Goal: Leave review/rating: Leave review/rating

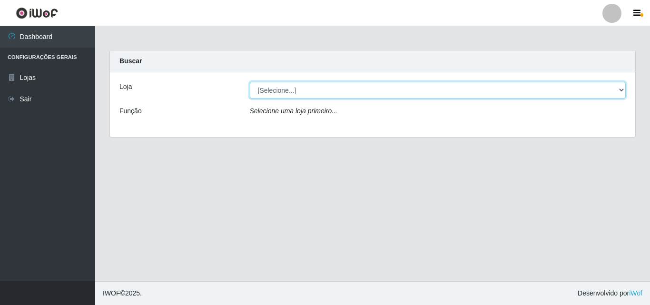
click at [511, 95] on select "[Selecione...] BomQueSó Agreste - Loja 3" at bounding box center [438, 90] width 376 height 17
select select "215"
click at [250, 82] on select "[Selecione...] BomQueSó Agreste - Loja 3" at bounding box center [438, 90] width 376 height 17
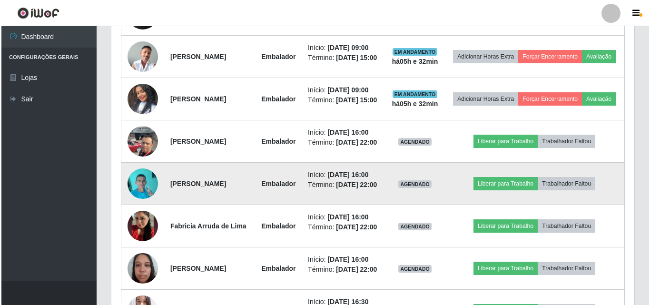
scroll to position [413, 0]
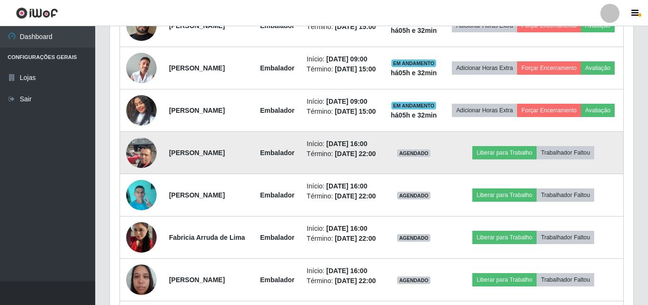
click at [133, 173] on img at bounding box center [141, 152] width 30 height 40
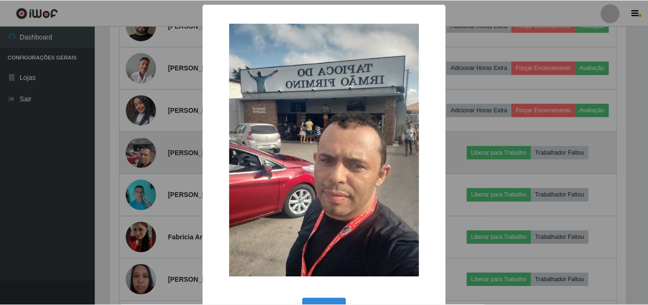
scroll to position [198, 518]
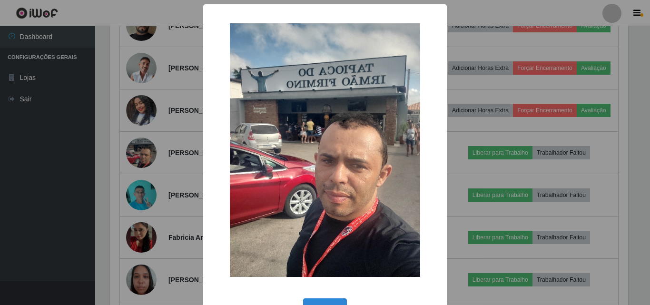
click at [158, 171] on div "× OK Cancel" at bounding box center [325, 152] width 650 height 305
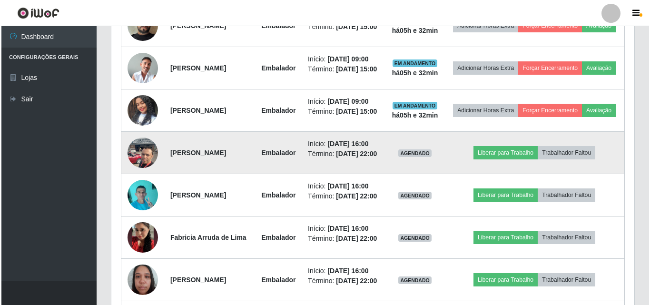
scroll to position [365, 0]
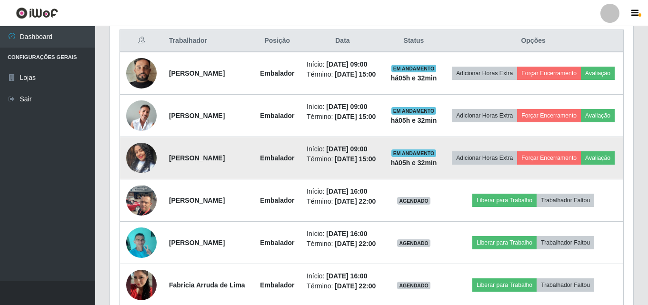
click at [146, 174] on img at bounding box center [141, 158] width 30 height 54
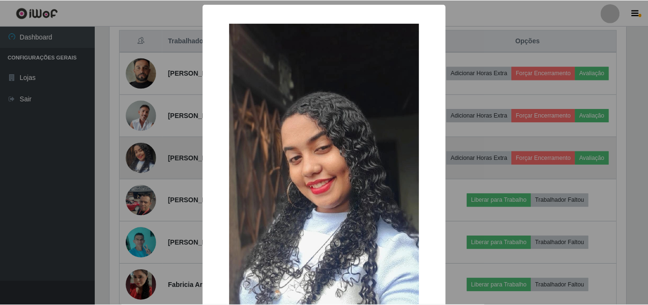
scroll to position [198, 518]
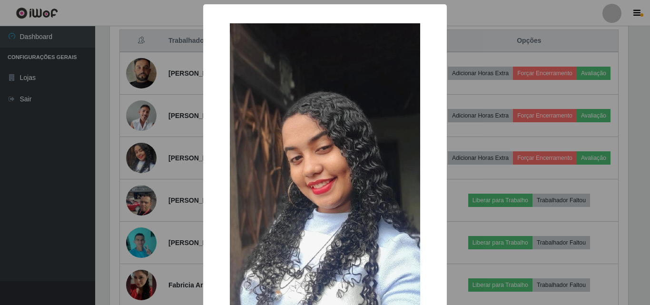
click at [163, 152] on div "× OK Cancel" at bounding box center [325, 152] width 650 height 305
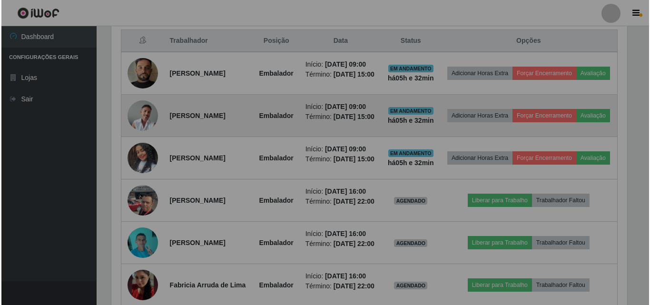
scroll to position [198, 523]
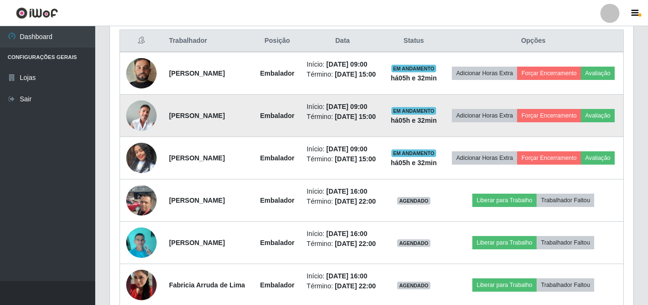
click at [145, 131] on img at bounding box center [141, 115] width 30 height 30
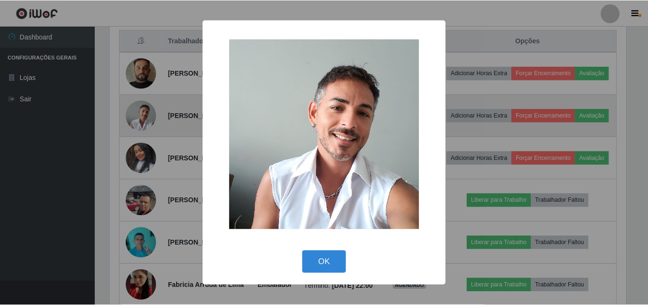
scroll to position [198, 518]
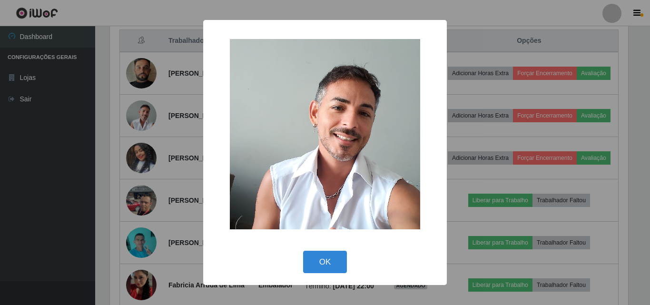
click at [166, 126] on div "× OK Cancel" at bounding box center [325, 152] width 650 height 305
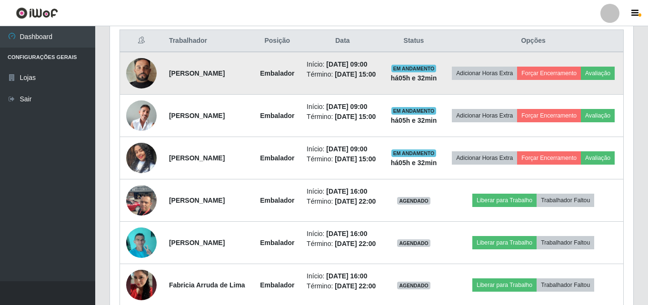
scroll to position [198, 523]
click at [149, 81] on img at bounding box center [141, 73] width 30 height 54
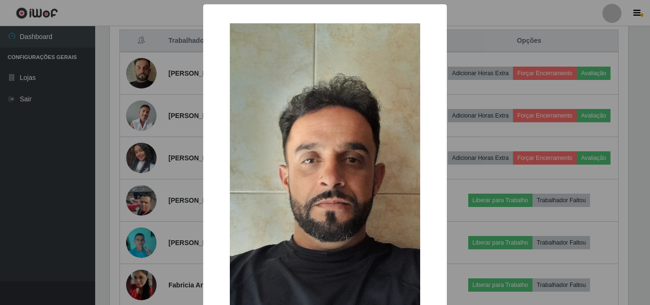
click at [166, 129] on div "× OK Cancel" at bounding box center [325, 152] width 650 height 305
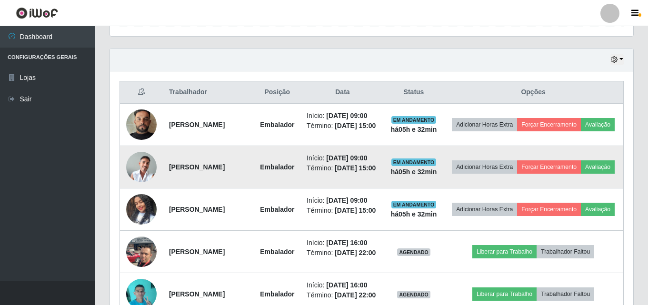
scroll to position [333, 0]
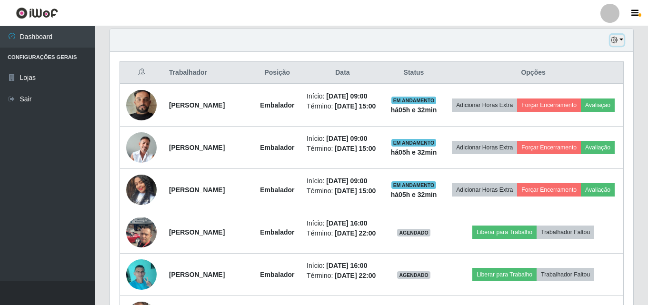
click at [614, 39] on icon "button" at bounding box center [614, 40] width 7 height 7
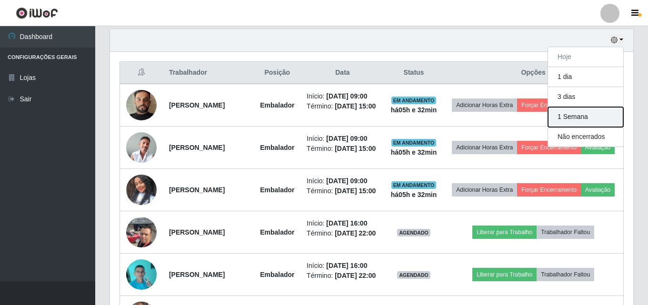
click at [578, 112] on button "1 Semana" at bounding box center [585, 117] width 75 height 20
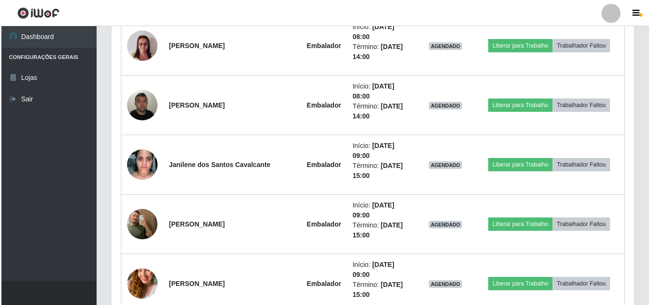
scroll to position [952, 0]
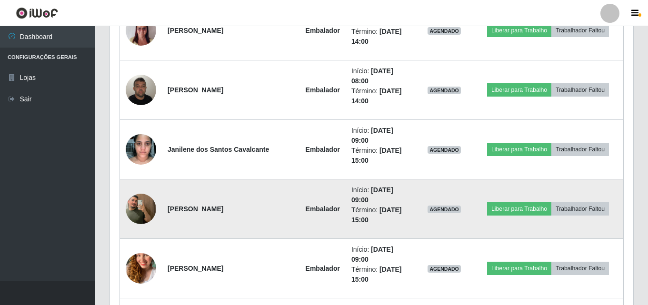
click at [142, 208] on img at bounding box center [141, 209] width 30 height 54
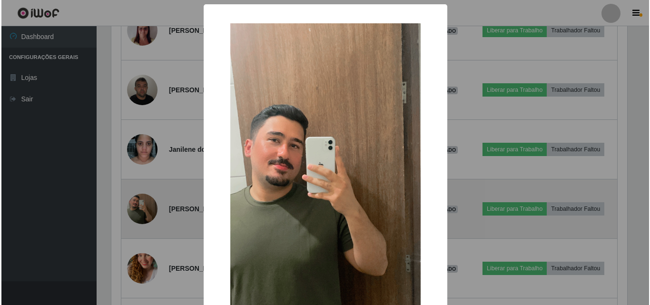
scroll to position [0, 0]
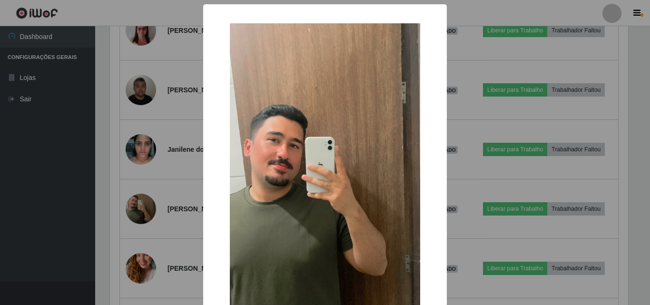
click at [172, 194] on div "× OK Cancel" at bounding box center [325, 152] width 650 height 305
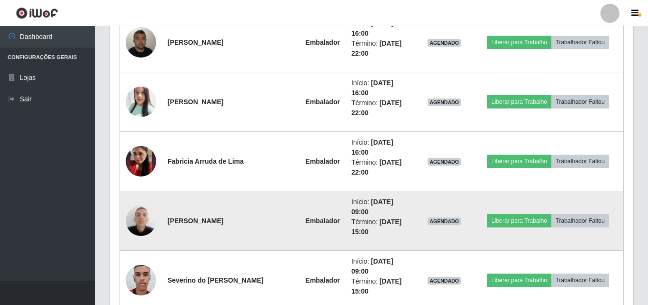
click at [142, 219] on img at bounding box center [141, 220] width 30 height 40
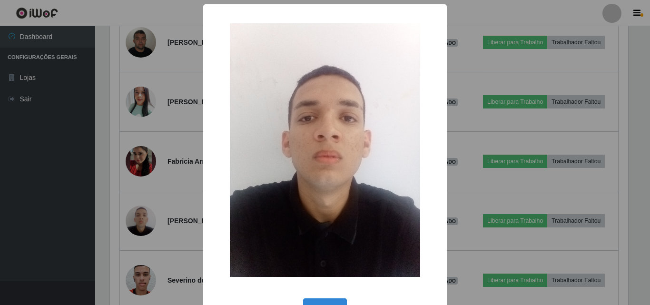
click at [158, 218] on div "× OK Cancel" at bounding box center [325, 152] width 650 height 305
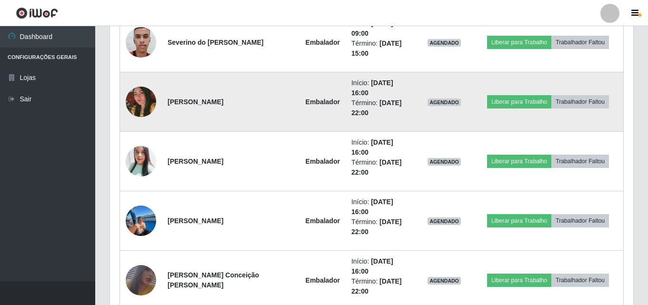
click at [140, 218] on img at bounding box center [141, 220] width 30 height 43
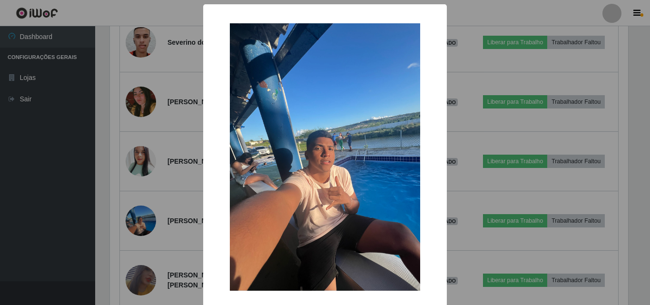
click at [152, 194] on div "× OK Cancel" at bounding box center [325, 152] width 650 height 305
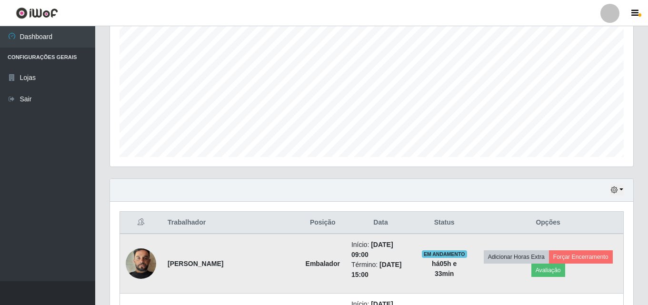
scroll to position [190, 0]
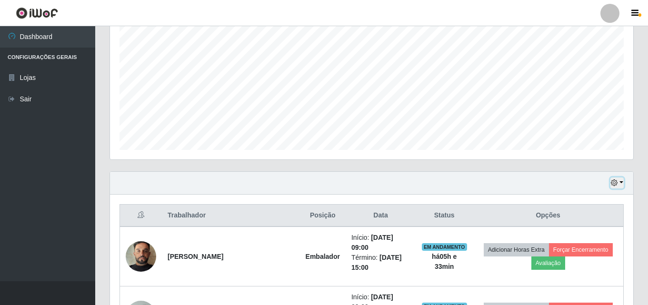
click at [620, 179] on button "button" at bounding box center [616, 183] width 13 height 11
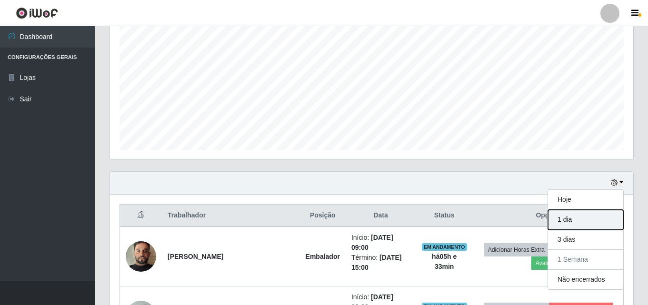
click at [576, 218] on button "1 dia" at bounding box center [585, 220] width 75 height 20
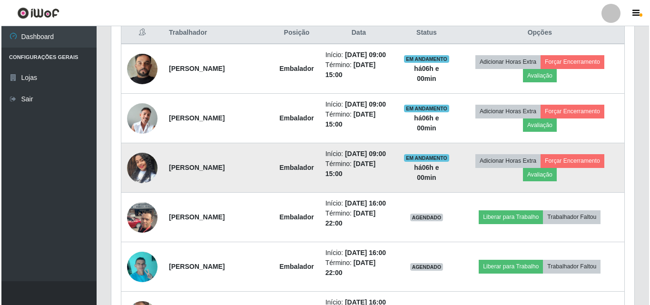
scroll to position [381, 0]
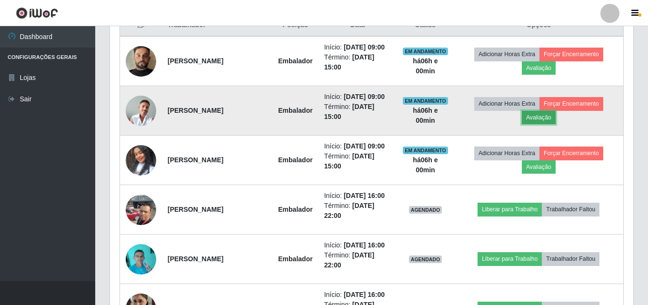
click at [545, 124] on button "Avaliação" at bounding box center [539, 117] width 34 height 13
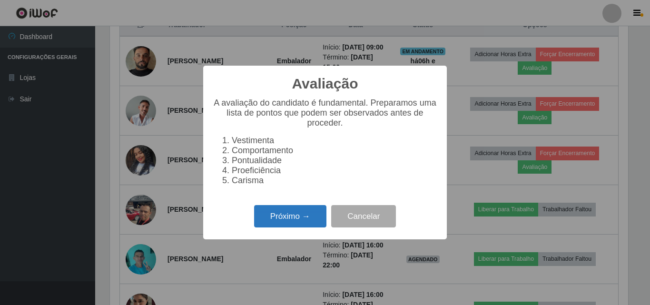
click at [283, 218] on button "Próximo →" at bounding box center [290, 216] width 72 height 22
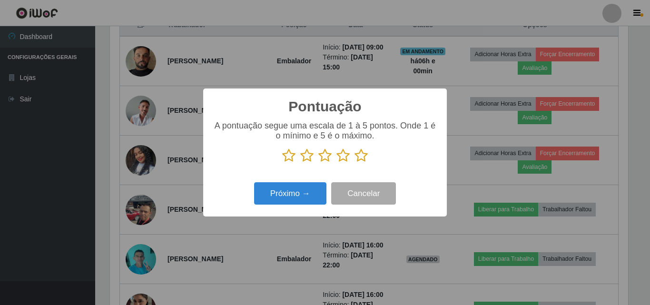
scroll to position [475775, 475455]
click at [364, 158] on icon at bounding box center [361, 156] width 13 height 14
click at [355, 163] on input "radio" at bounding box center [355, 163] width 0 height 0
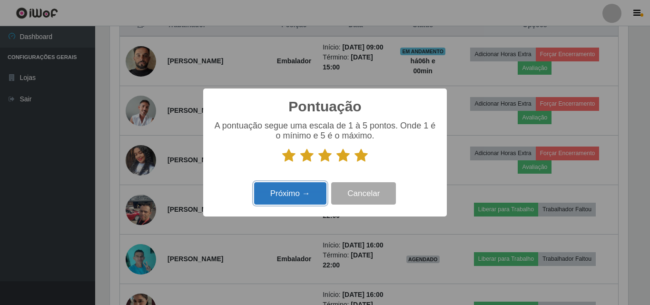
click at [304, 191] on button "Próximo →" at bounding box center [290, 193] width 72 height 22
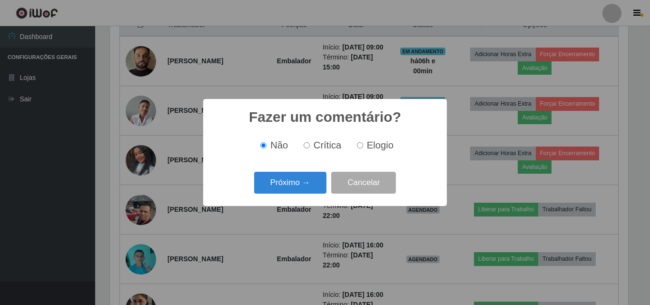
click at [367, 144] on span "Elogio" at bounding box center [380, 145] width 27 height 10
click at [363, 144] on input "Elogio" at bounding box center [360, 145] width 6 height 6
radio input "true"
click at [303, 187] on button "Próximo →" at bounding box center [290, 183] width 72 height 22
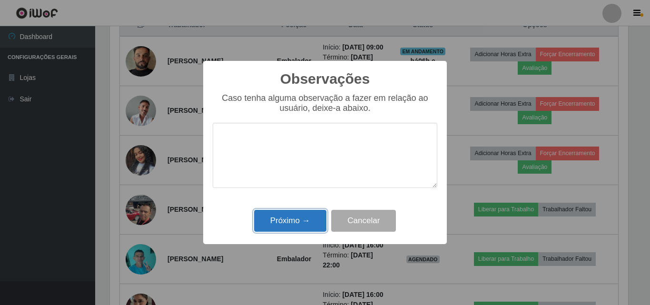
click at [313, 223] on button "Próximo →" at bounding box center [290, 221] width 72 height 22
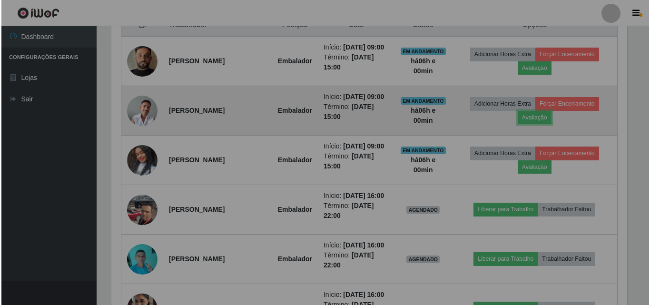
scroll to position [198, 523]
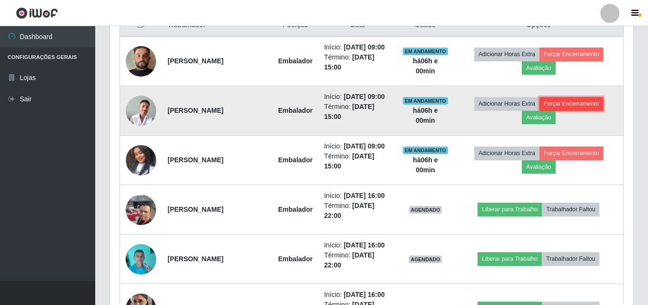
click at [573, 110] on button "Forçar Encerramento" at bounding box center [571, 103] width 64 height 13
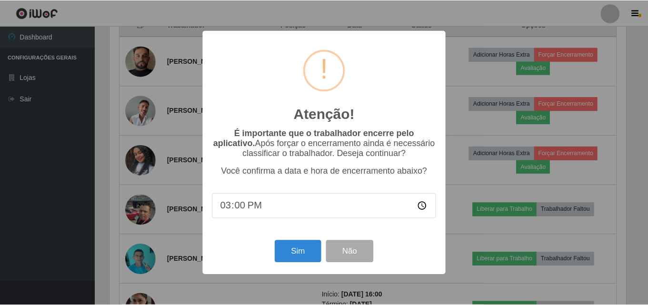
scroll to position [198, 518]
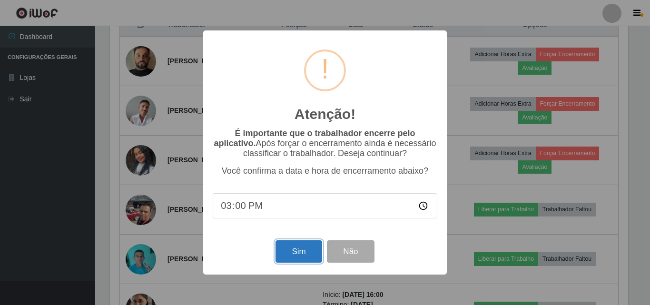
click at [297, 252] on button "Sim" at bounding box center [299, 251] width 46 height 22
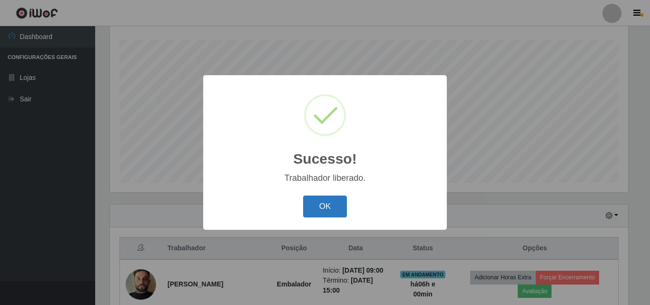
click at [326, 209] on button "OK" at bounding box center [325, 207] width 44 height 22
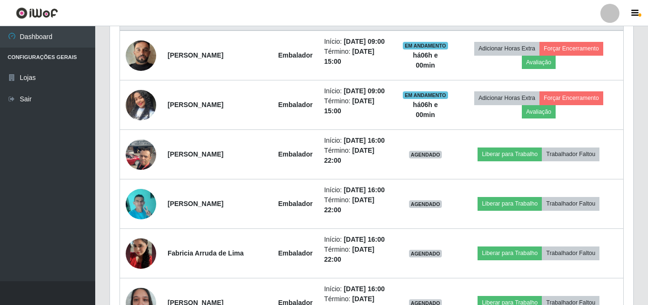
scroll to position [396, 0]
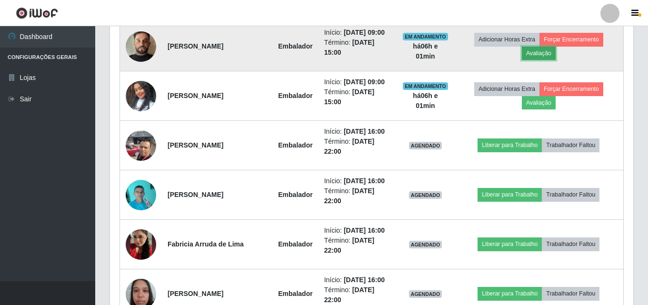
click at [538, 60] on button "Avaliação" at bounding box center [539, 53] width 34 height 13
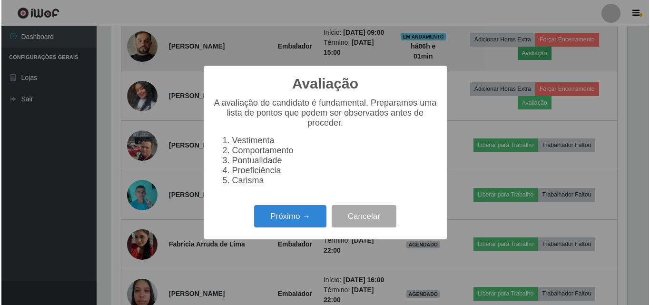
scroll to position [198, 518]
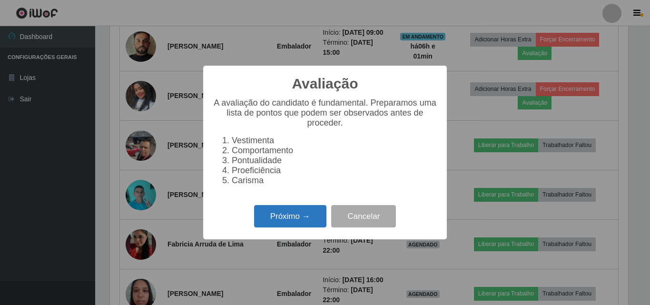
click at [288, 227] on button "Próximo →" at bounding box center [290, 216] width 72 height 22
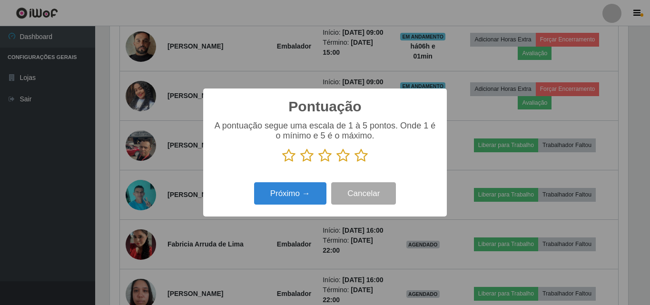
click at [366, 159] on icon at bounding box center [361, 156] width 13 height 14
click at [355, 163] on input "radio" at bounding box center [355, 163] width 0 height 0
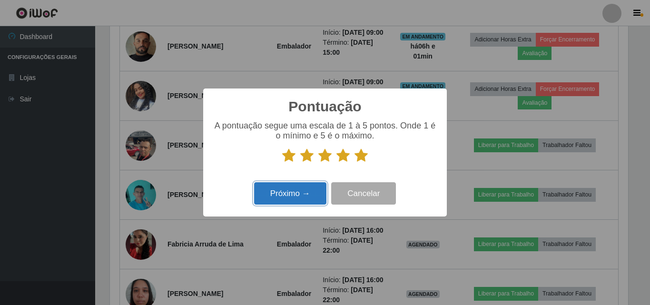
click at [278, 188] on button "Próximo →" at bounding box center [290, 193] width 72 height 22
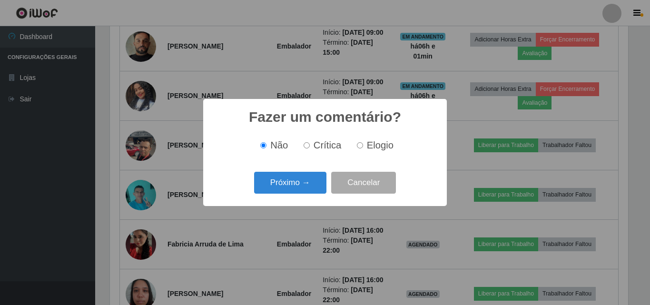
click at [359, 146] on input "Elogio" at bounding box center [360, 145] width 6 height 6
radio input "true"
click at [282, 194] on button "Próximo →" at bounding box center [290, 183] width 72 height 22
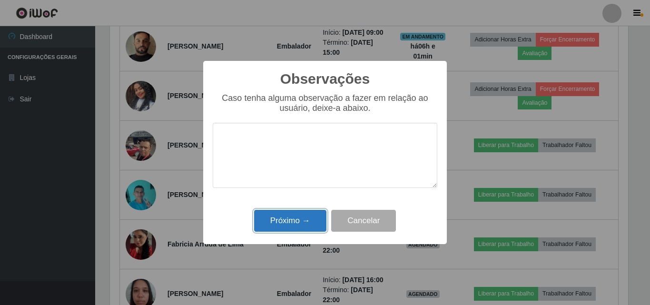
click at [297, 227] on button "Próximo →" at bounding box center [290, 221] width 72 height 22
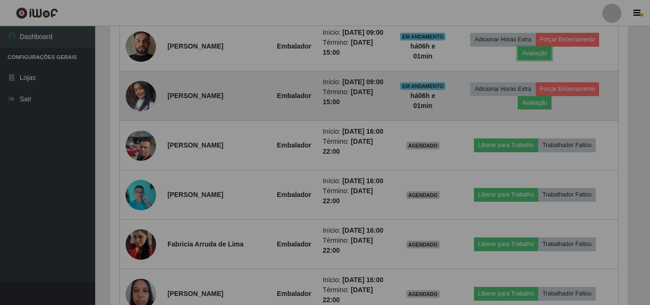
scroll to position [198, 523]
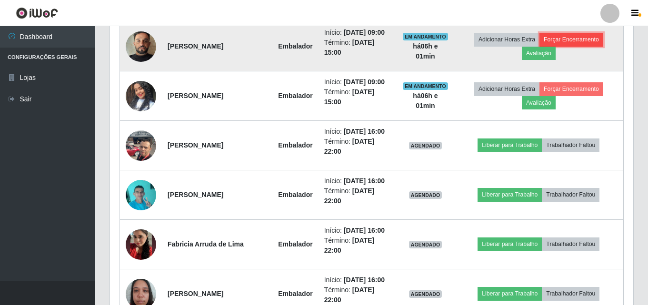
click at [571, 46] on button "Forçar Encerramento" at bounding box center [571, 39] width 64 height 13
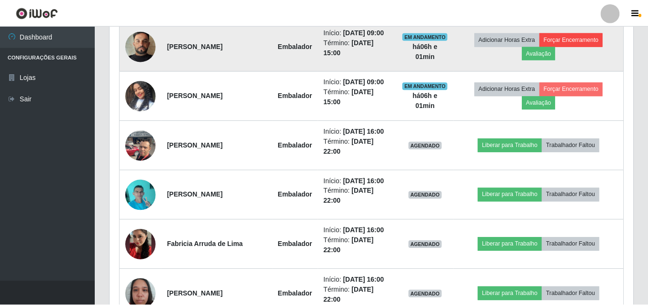
scroll to position [198, 518]
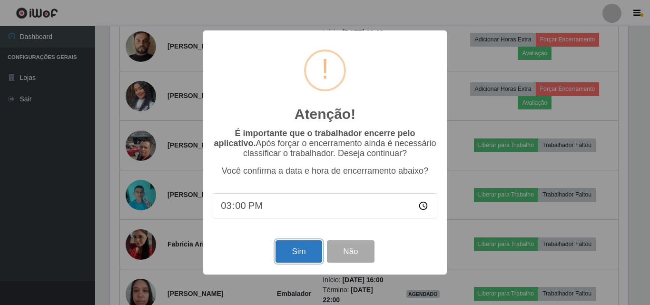
click at [298, 256] on button "Sim" at bounding box center [299, 251] width 46 height 22
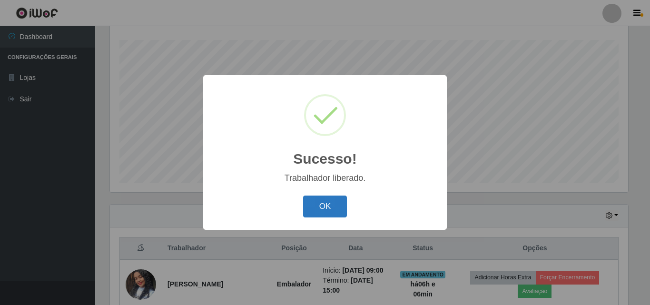
click at [332, 205] on button "OK" at bounding box center [325, 207] width 44 height 22
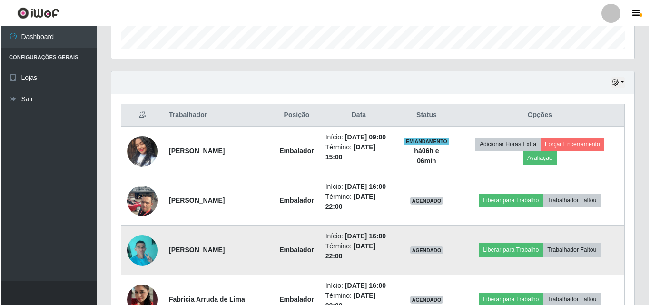
scroll to position [348, 0]
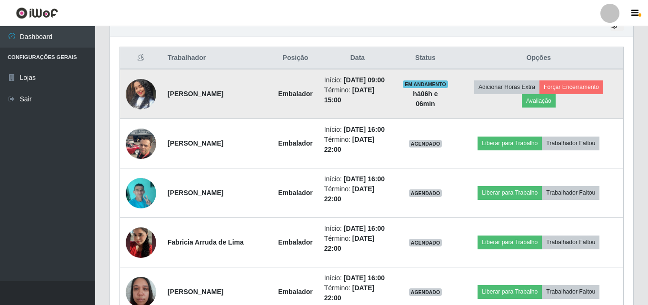
click at [143, 93] on img at bounding box center [141, 94] width 30 height 54
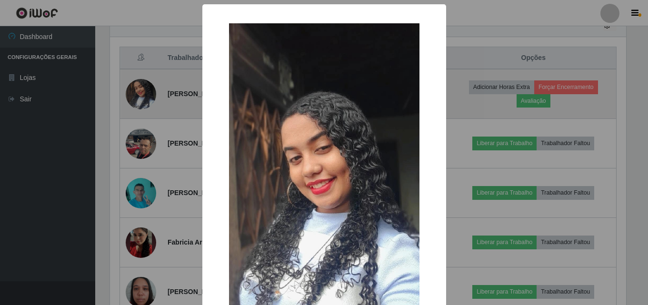
scroll to position [198, 518]
click at [143, 93] on div "× OK Cancel" at bounding box center [325, 152] width 650 height 305
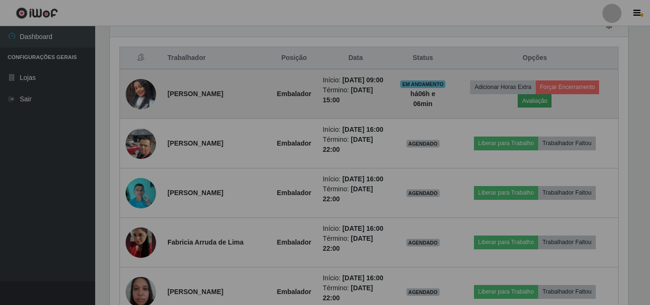
scroll to position [198, 523]
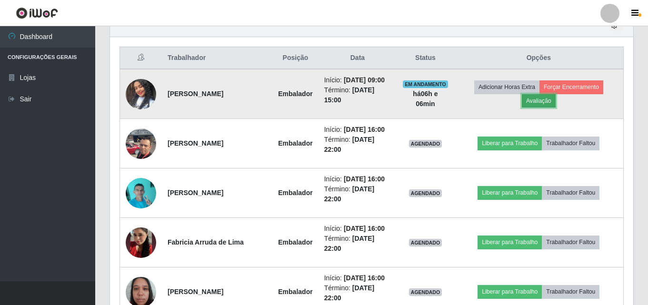
click at [544, 100] on button "Avaliação" at bounding box center [539, 100] width 34 height 13
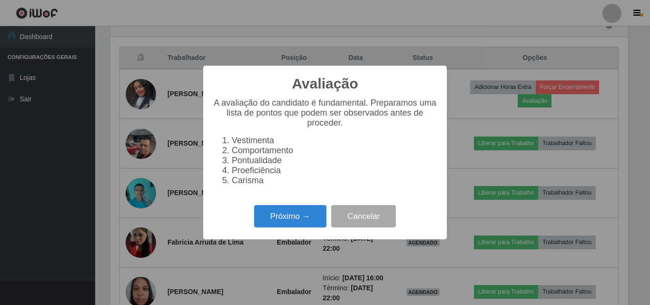
scroll to position [198, 518]
click at [290, 223] on button "Próximo →" at bounding box center [290, 216] width 72 height 22
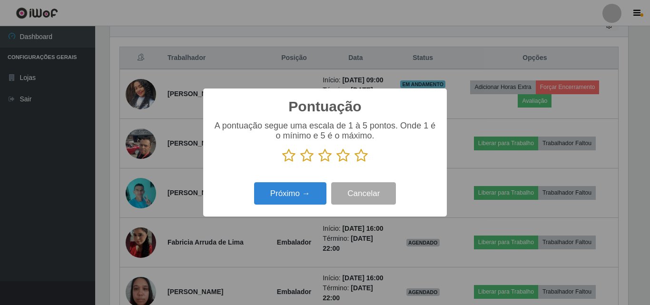
scroll to position [475775, 475455]
click at [361, 158] on icon at bounding box center [361, 156] width 13 height 14
click at [355, 163] on input "radio" at bounding box center [355, 163] width 0 height 0
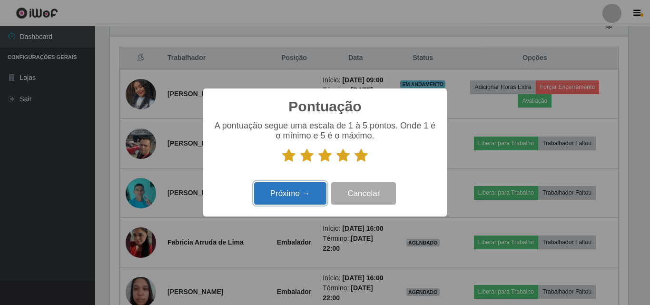
click at [302, 192] on button "Próximo →" at bounding box center [290, 193] width 72 height 22
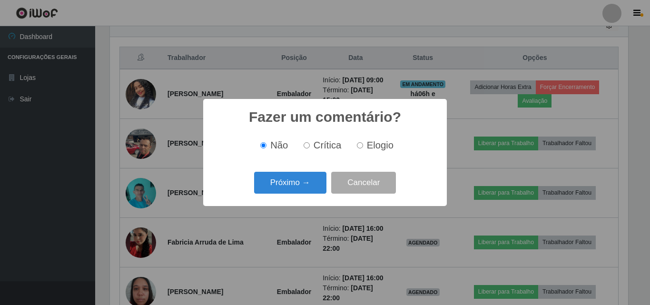
click at [372, 148] on span "Elogio" at bounding box center [380, 145] width 27 height 10
click at [363, 148] on input "Elogio" at bounding box center [360, 145] width 6 height 6
radio input "true"
click at [306, 178] on button "Próximo →" at bounding box center [290, 183] width 72 height 22
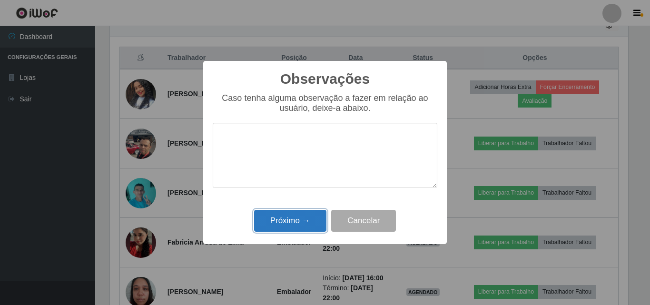
click at [307, 218] on button "Próximo →" at bounding box center [290, 221] width 72 height 22
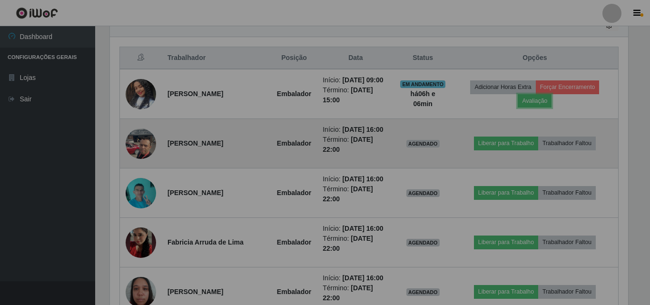
scroll to position [198, 523]
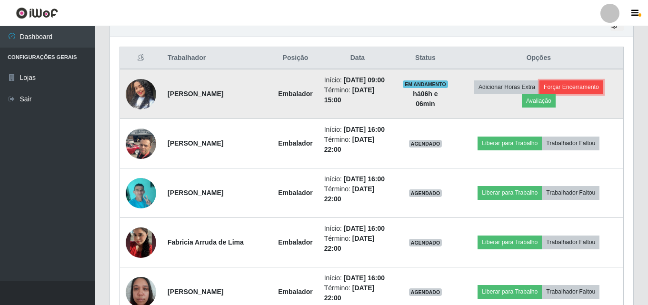
click at [580, 92] on button "Forçar Encerramento" at bounding box center [571, 86] width 64 height 13
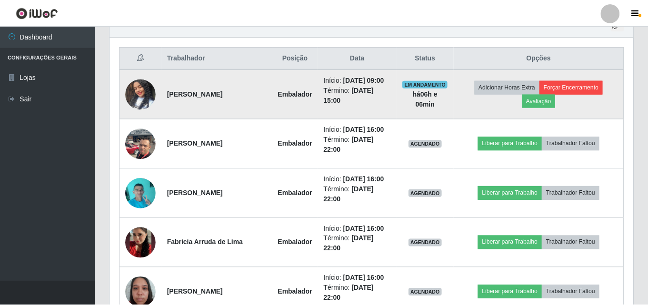
scroll to position [198, 518]
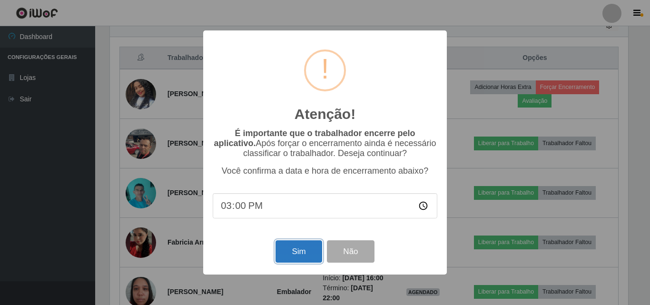
click at [310, 256] on button "Sim" at bounding box center [299, 251] width 46 height 22
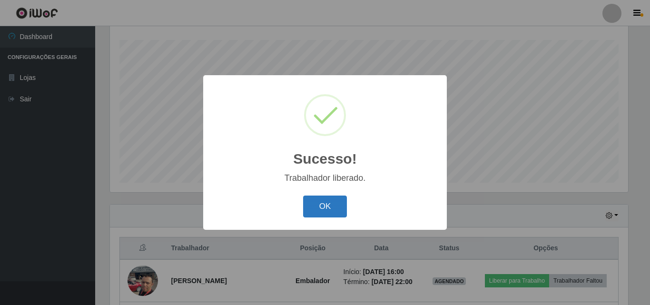
click at [336, 206] on button "OK" at bounding box center [325, 207] width 44 height 22
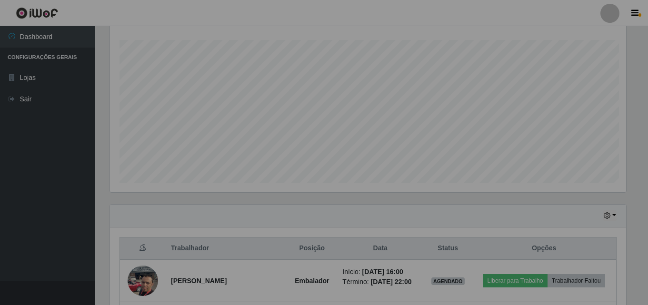
scroll to position [198, 523]
